Goal: Transaction & Acquisition: Subscribe to service/newsletter

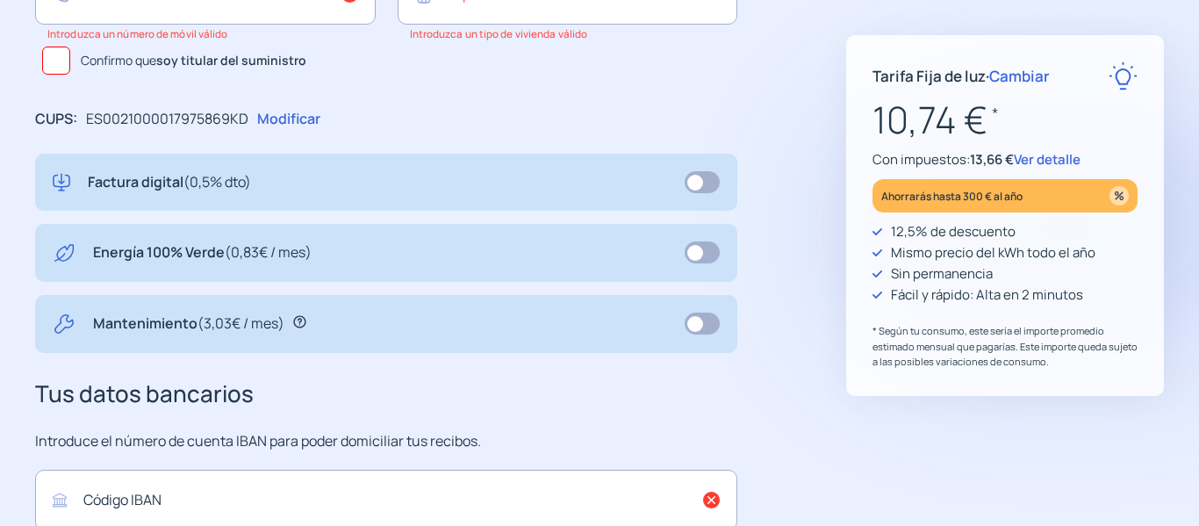
scroll to position [61, 0]
click at [1059, 159] on span "Ver detalle" at bounding box center [1046, 159] width 67 height 18
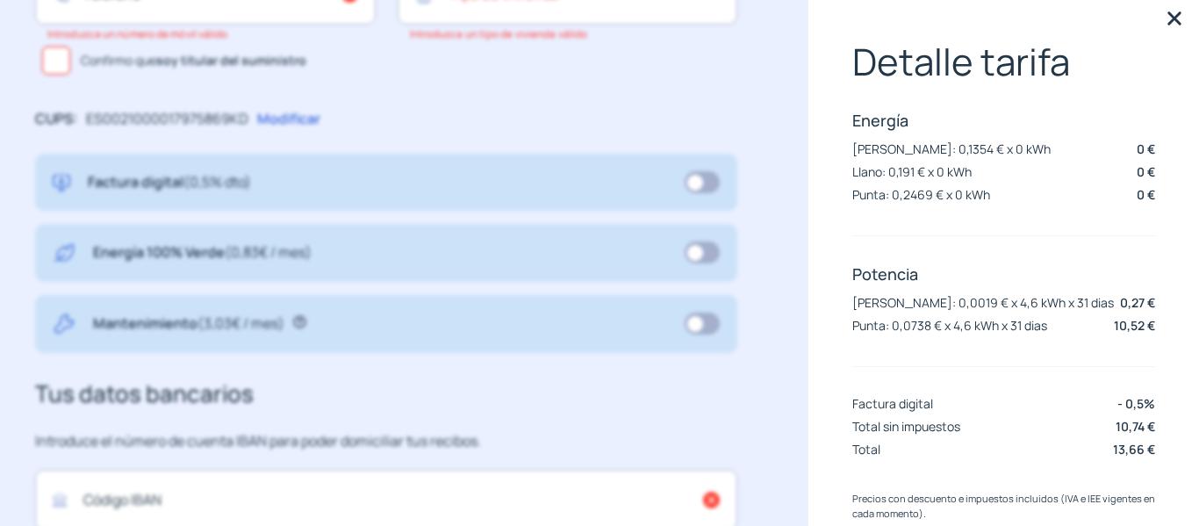
scroll to position [0, 0]
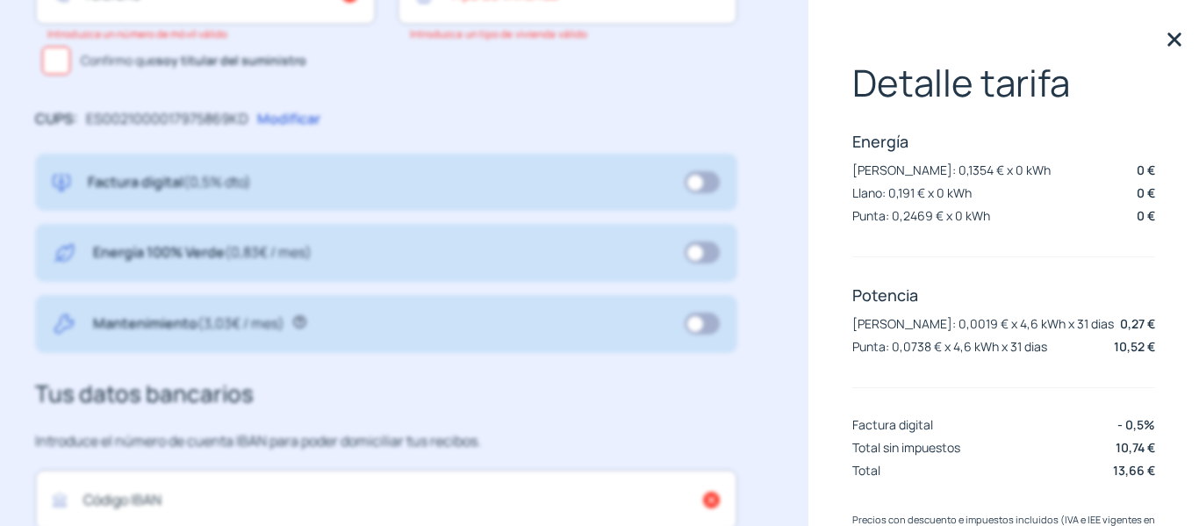
click at [1165, 35] on img at bounding box center [1174, 39] width 26 height 26
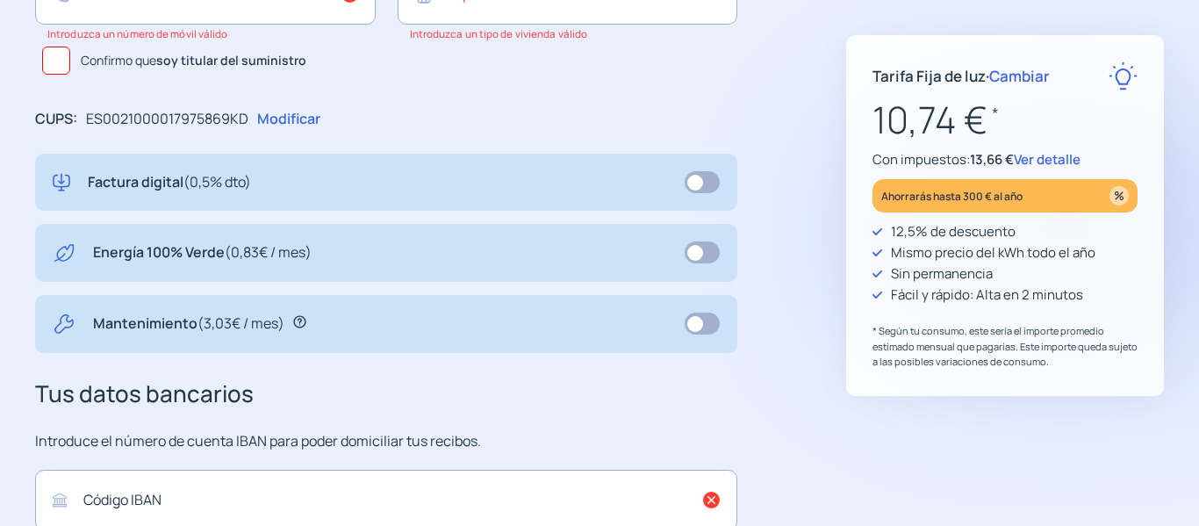
click at [1046, 159] on span "Ver detalle" at bounding box center [1046, 159] width 67 height 18
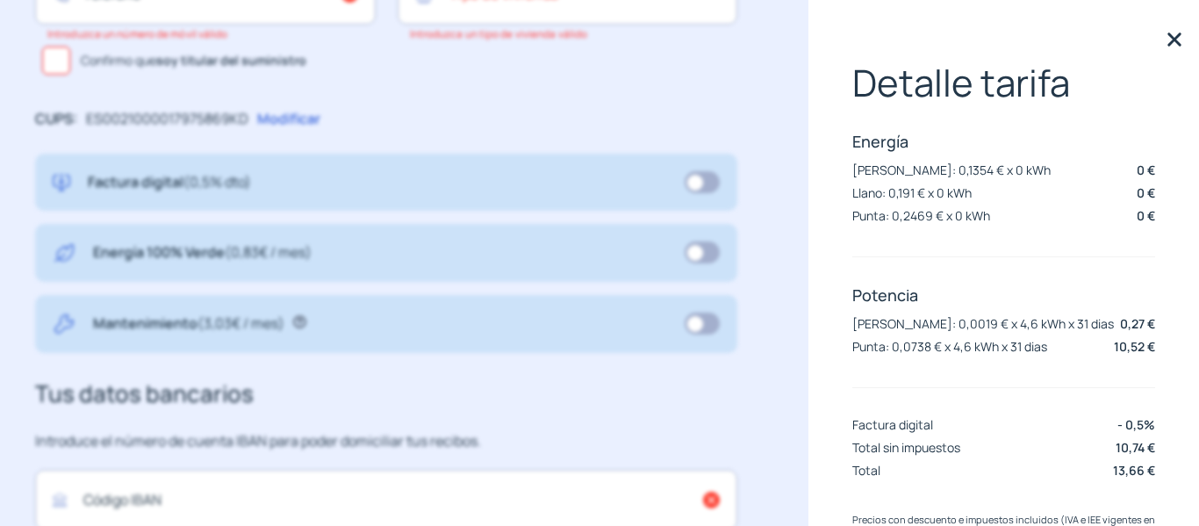
click at [1163, 38] on img at bounding box center [1174, 39] width 26 height 26
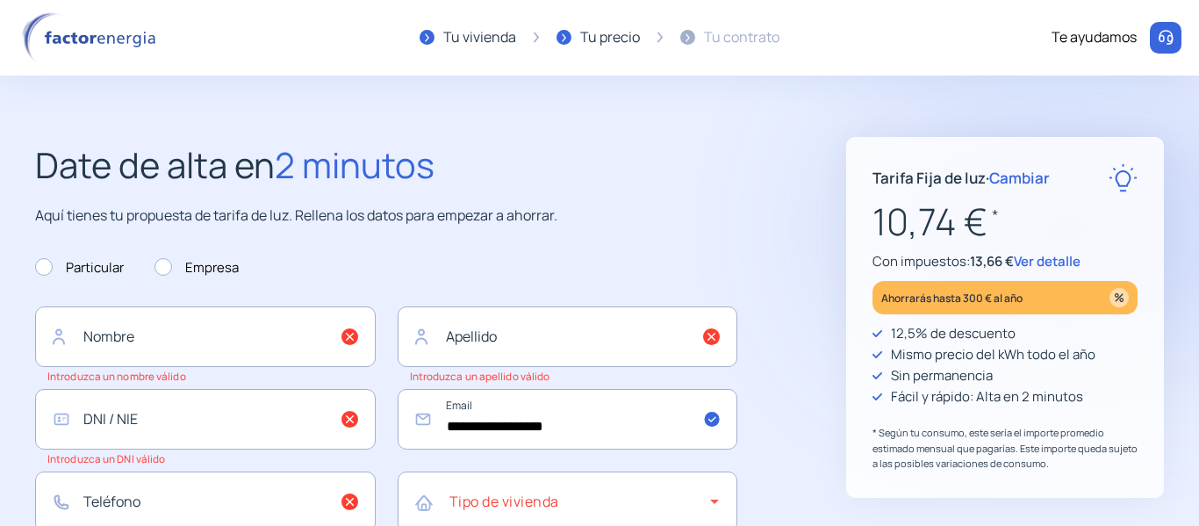
scroll to position [61, 0]
click at [1025, 178] on span "Cambiar" at bounding box center [1019, 178] width 61 height 20
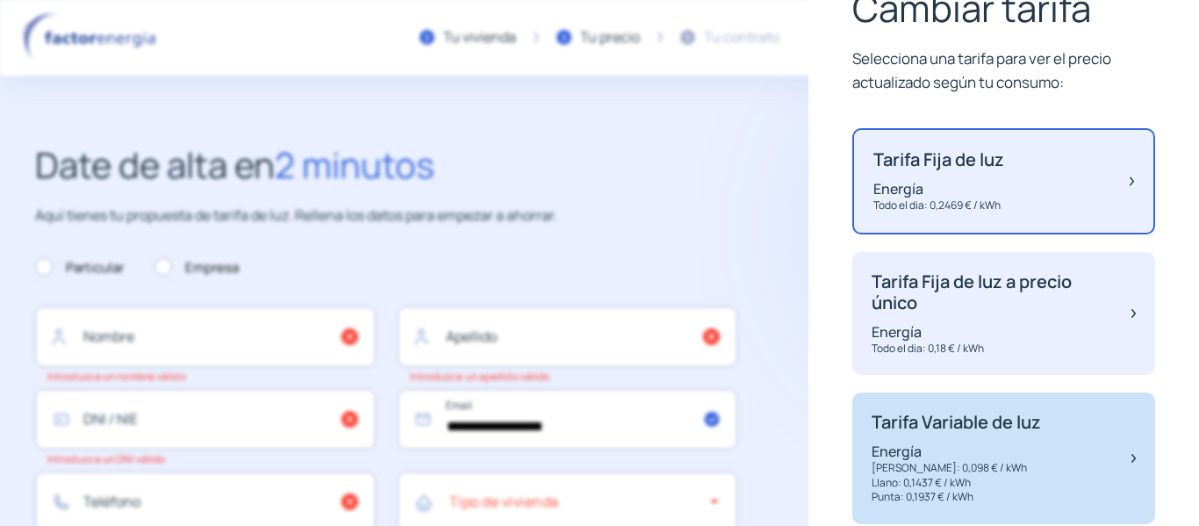
scroll to position [174, 0]
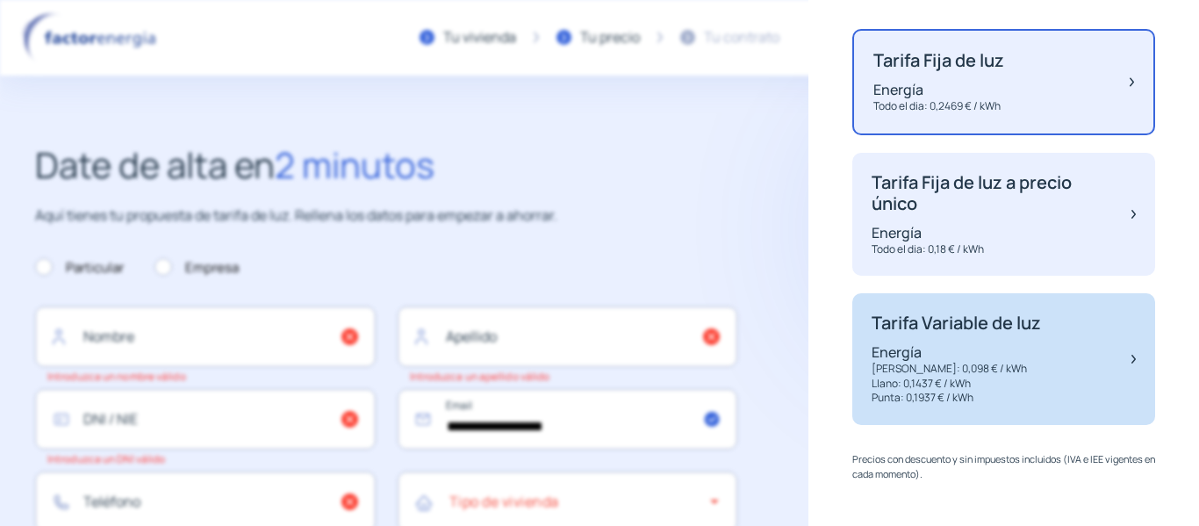
click at [1003, 355] on p "Energía" at bounding box center [955, 351] width 169 height 19
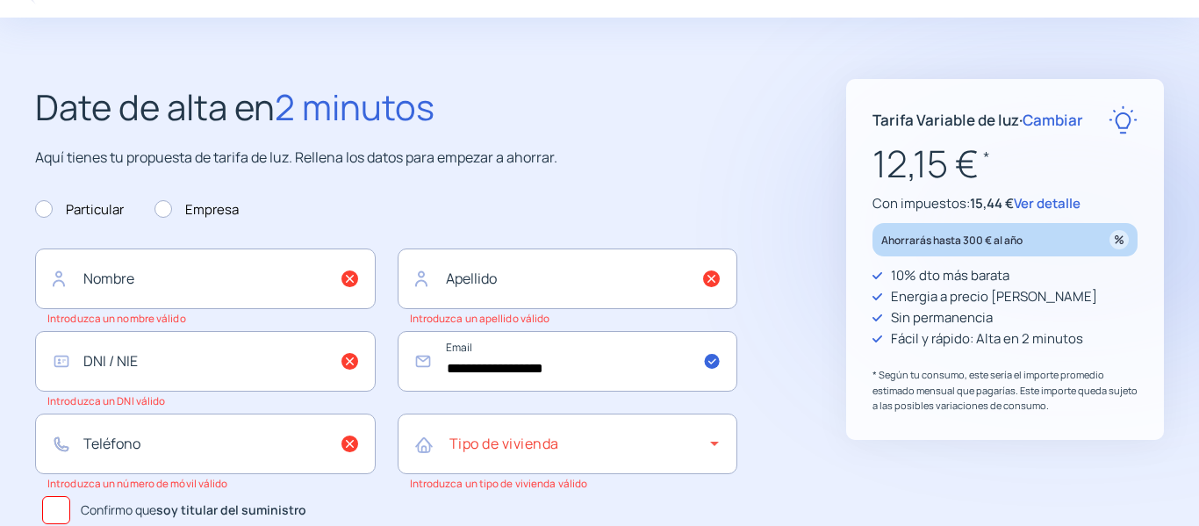
scroll to position [88, 0]
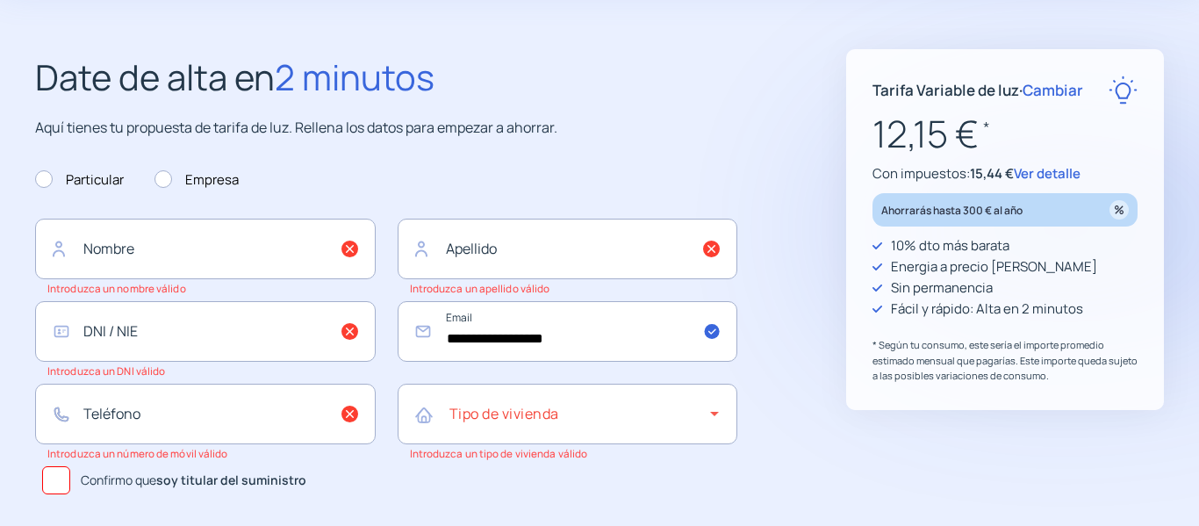
click at [1045, 169] on span "Ver detalle" at bounding box center [1046, 173] width 67 height 18
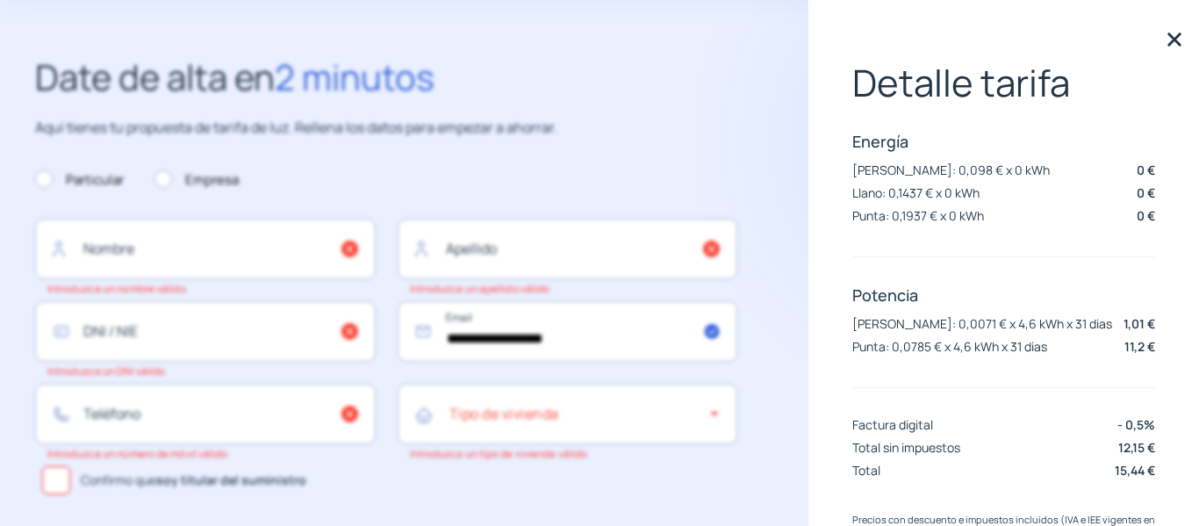
scroll to position [61, 0]
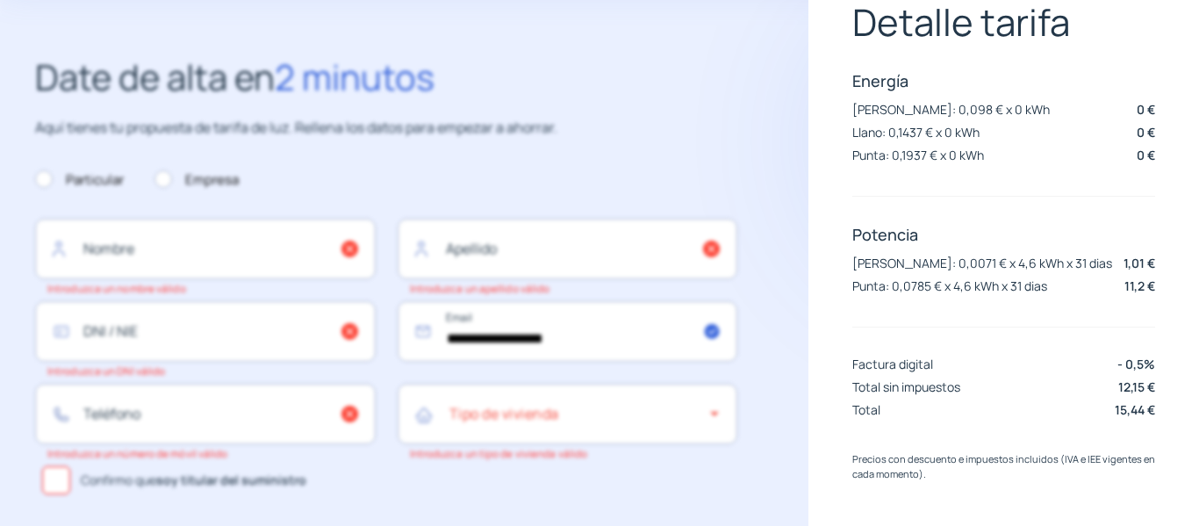
click at [735, 480] on label "Confirmo que soy titular del suministro" at bounding box center [386, 480] width 702 height 42
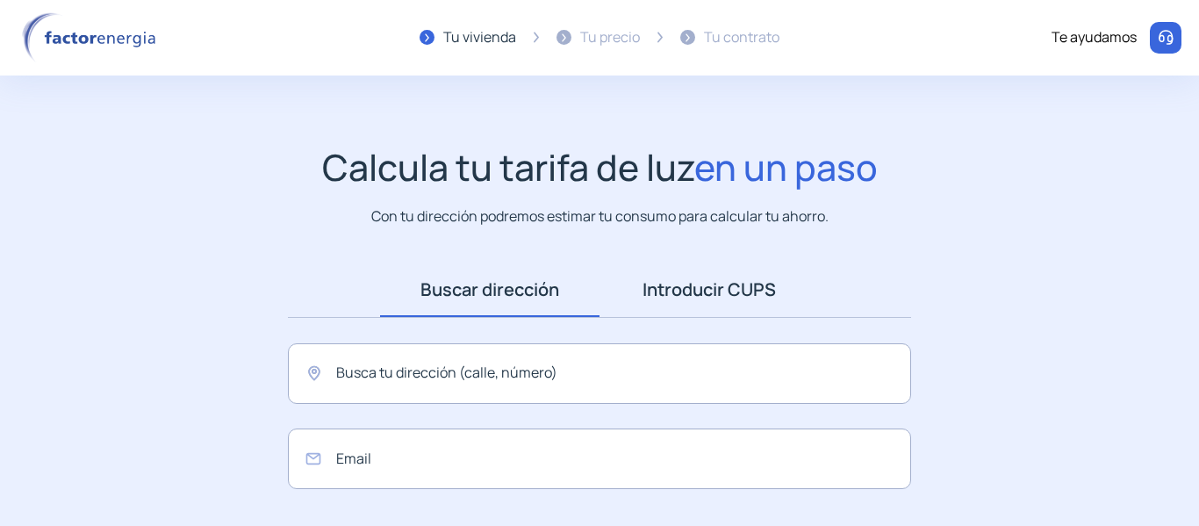
click at [691, 291] on link "Introducir CUPS" at bounding box center [708, 289] width 219 height 54
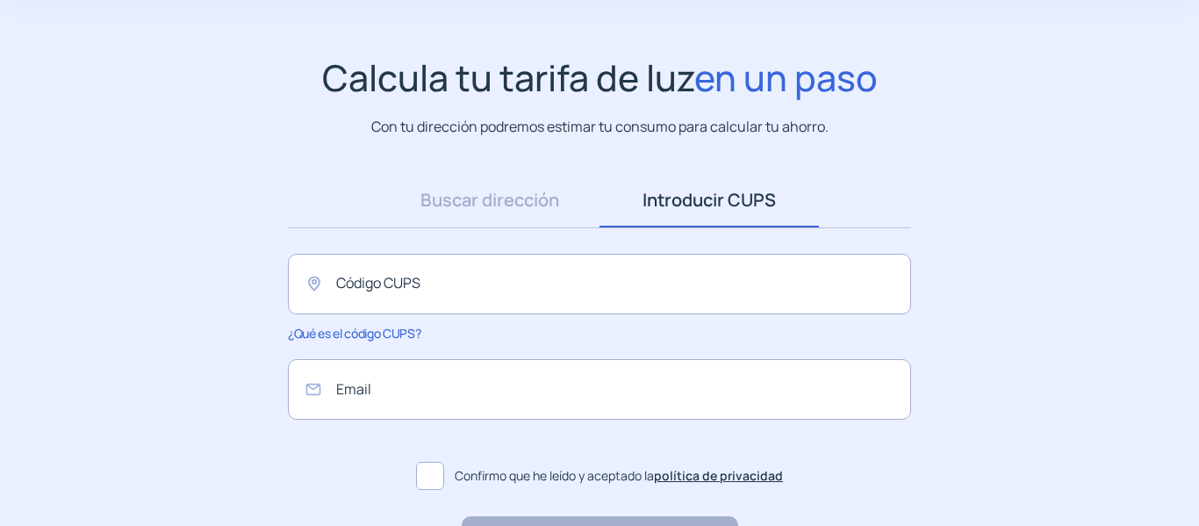
scroll to position [218, 0]
